Goal: Check status: Check status

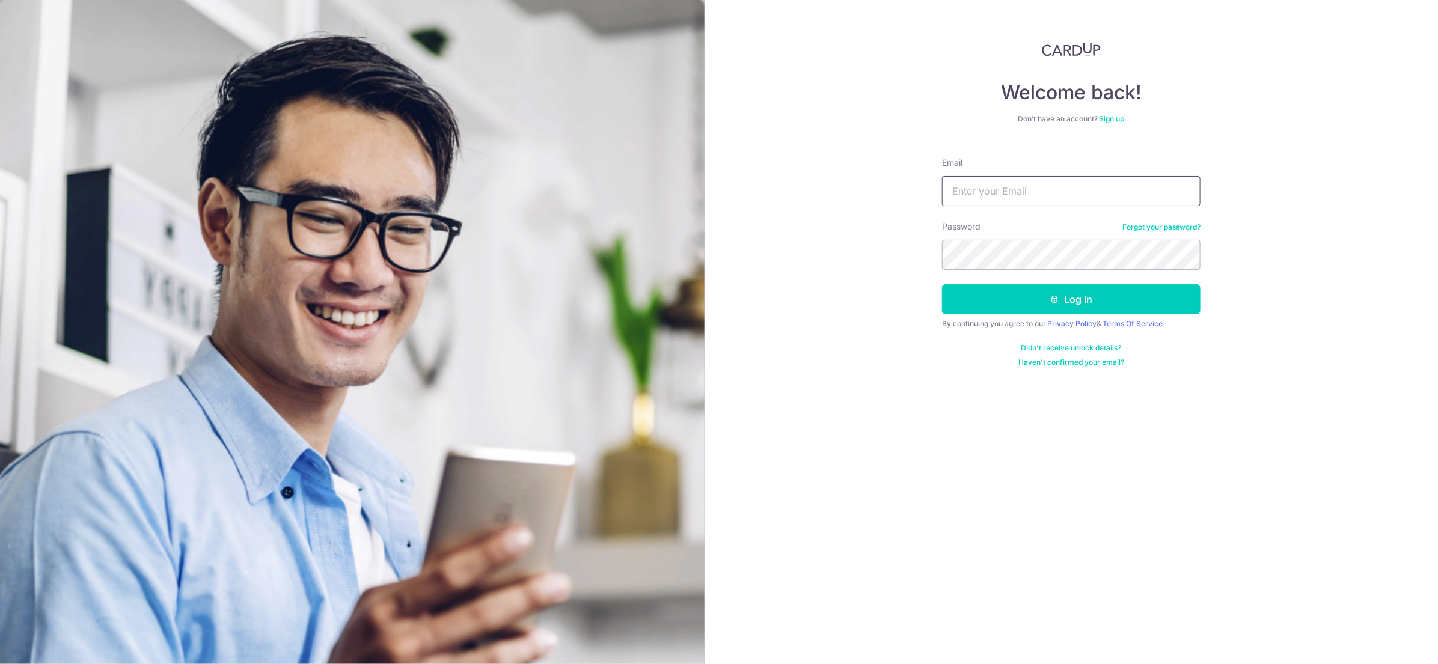
type input "[EMAIL_ADDRESS][DOMAIN_NAME]"
click at [1024, 301] on button "Log in" at bounding box center [1071, 299] width 258 height 30
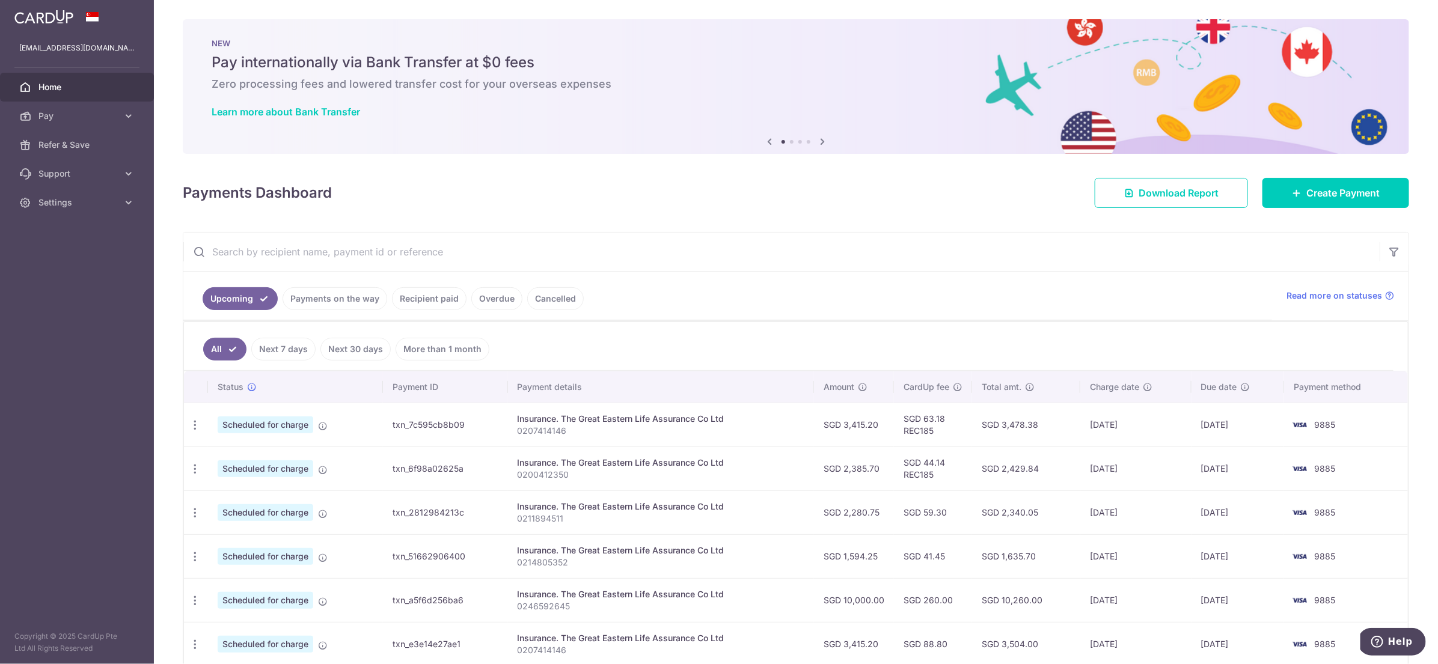
click at [334, 292] on link "Payments on the way" at bounding box center [335, 298] width 105 height 23
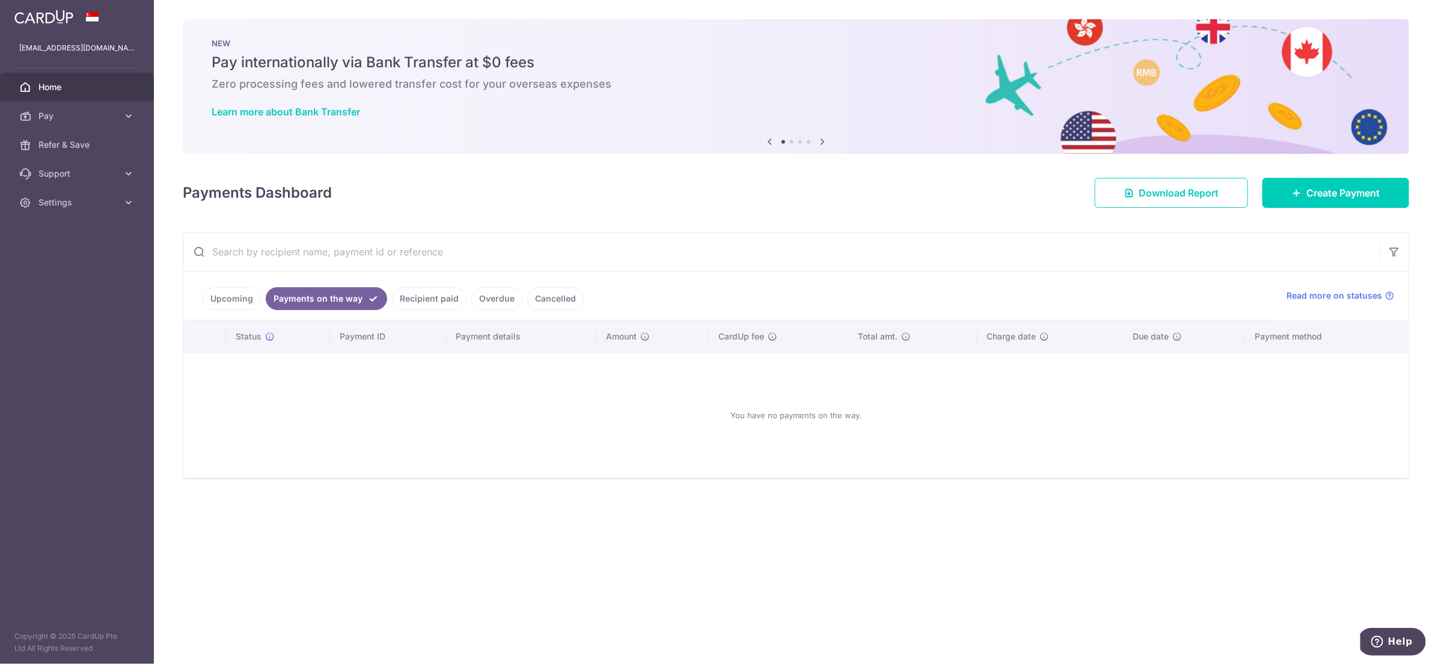
click at [424, 301] on link "Recipient paid" at bounding box center [429, 298] width 75 height 23
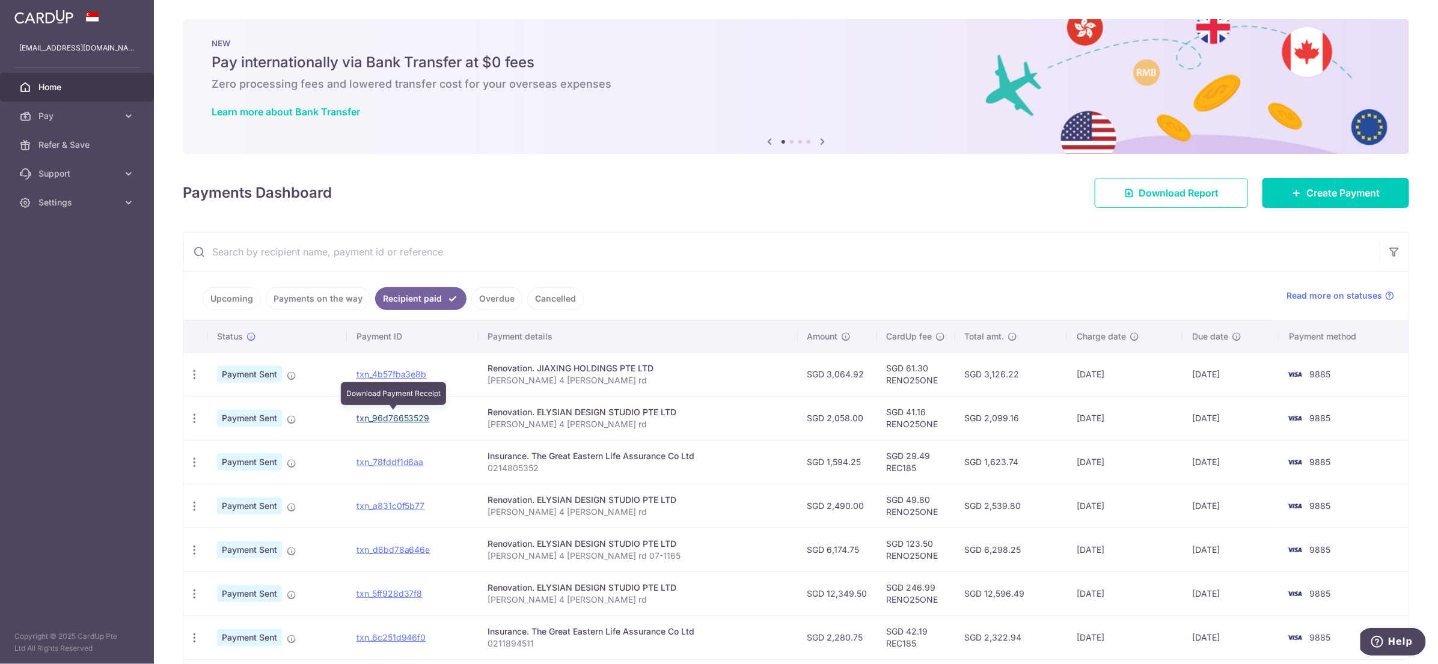
click at [423, 415] on link "txn_96d76653529" at bounding box center [392, 418] width 73 height 10
